Goal: Navigation & Orientation: Find specific page/section

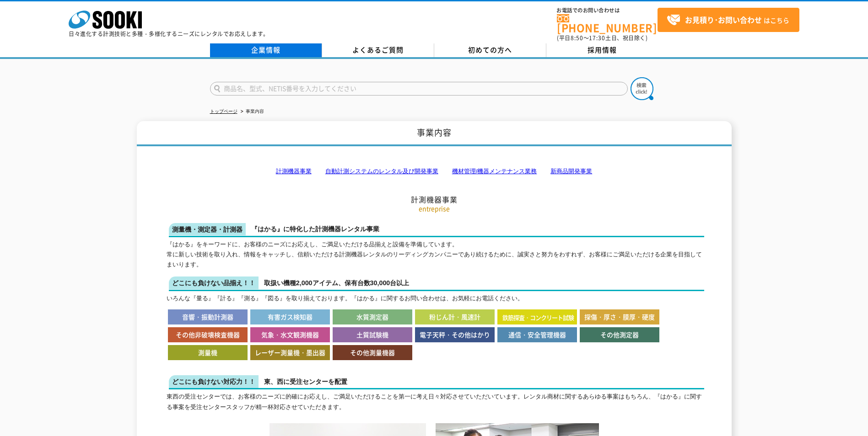
click at [244, 48] on link "企業情報" at bounding box center [266, 50] width 112 height 14
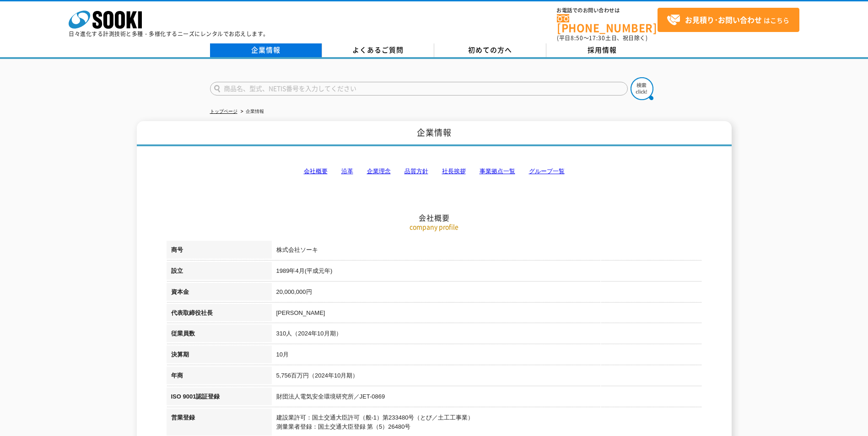
click at [283, 43] on link "企業情報" at bounding box center [266, 50] width 112 height 14
click at [508, 168] on link "事業拠点一覧" at bounding box center [497, 171] width 36 height 7
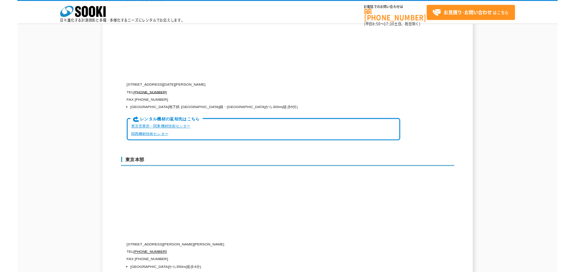
scroll to position [2248, 0]
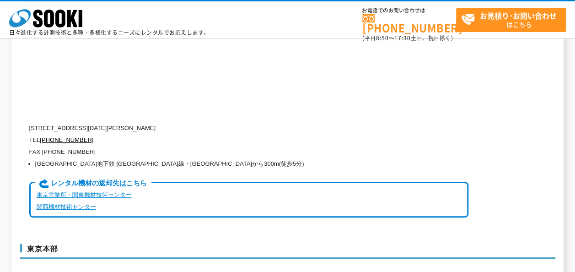
click at [453, 70] on div "本社・大阪営業所 〒550-0005 大阪府大阪市西区西本町1-15-10 辰野西本町ビル13階 TEL 0120-856-990 FAX (06)6538-…" at bounding box center [287, 107] width 535 height 256
